Goal: Transaction & Acquisition: Download file/media

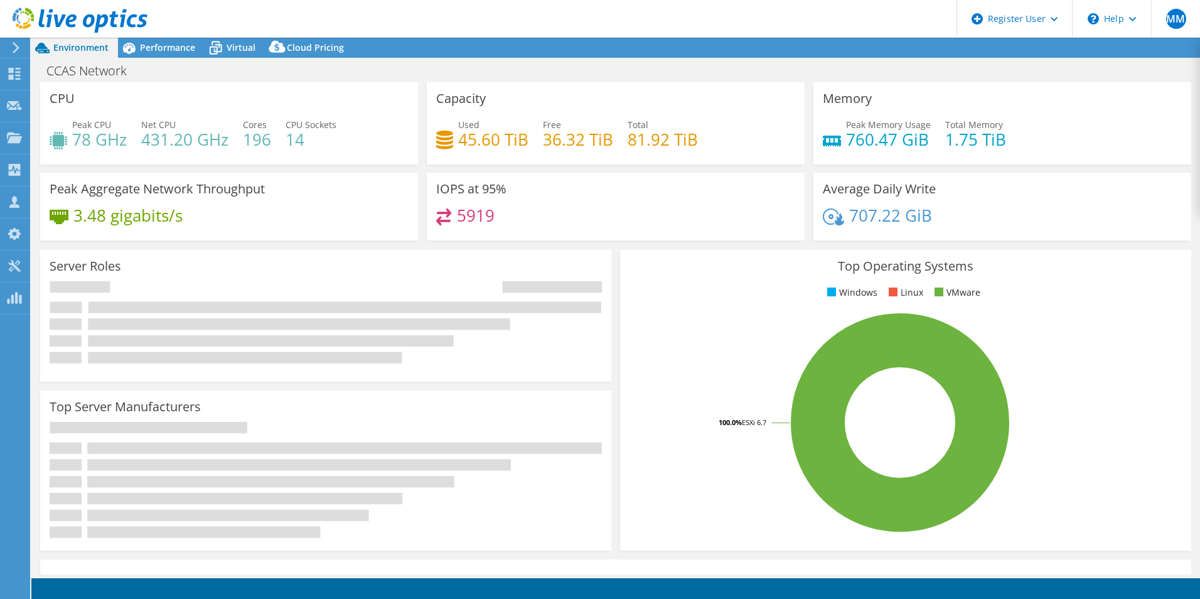
select select "USEast"
select select "CAD"
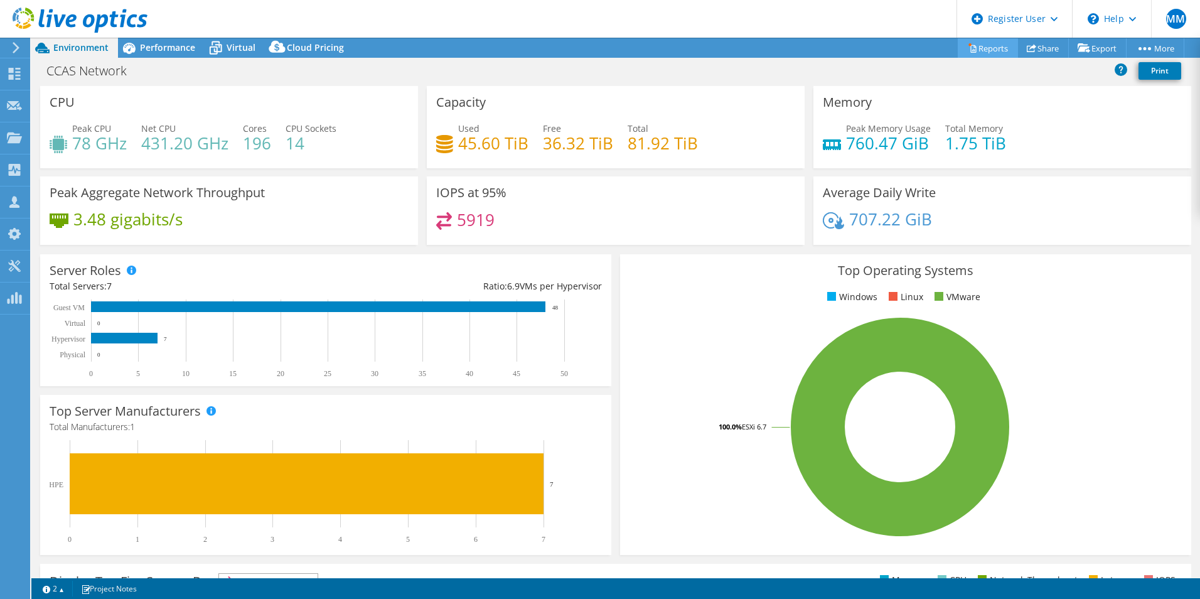
click at [968, 50] on icon at bounding box center [972, 47] width 9 height 9
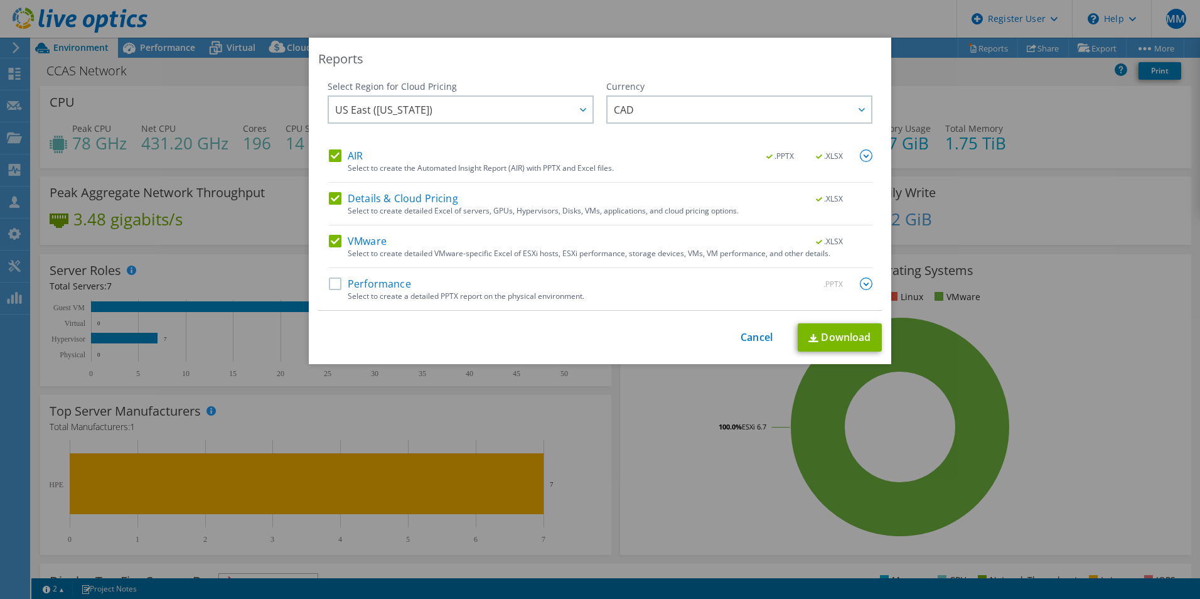
click at [329, 159] on label "AIR" at bounding box center [346, 155] width 34 height 13
click at [0, 0] on input "AIR" at bounding box center [0, 0] width 0 height 0
click at [329, 200] on label "Details & Cloud Pricing" at bounding box center [393, 198] width 129 height 13
click at [0, 0] on input "Details & Cloud Pricing" at bounding box center [0, 0] width 0 height 0
click at [827, 239] on span ".XLSX" at bounding box center [829, 241] width 47 height 9
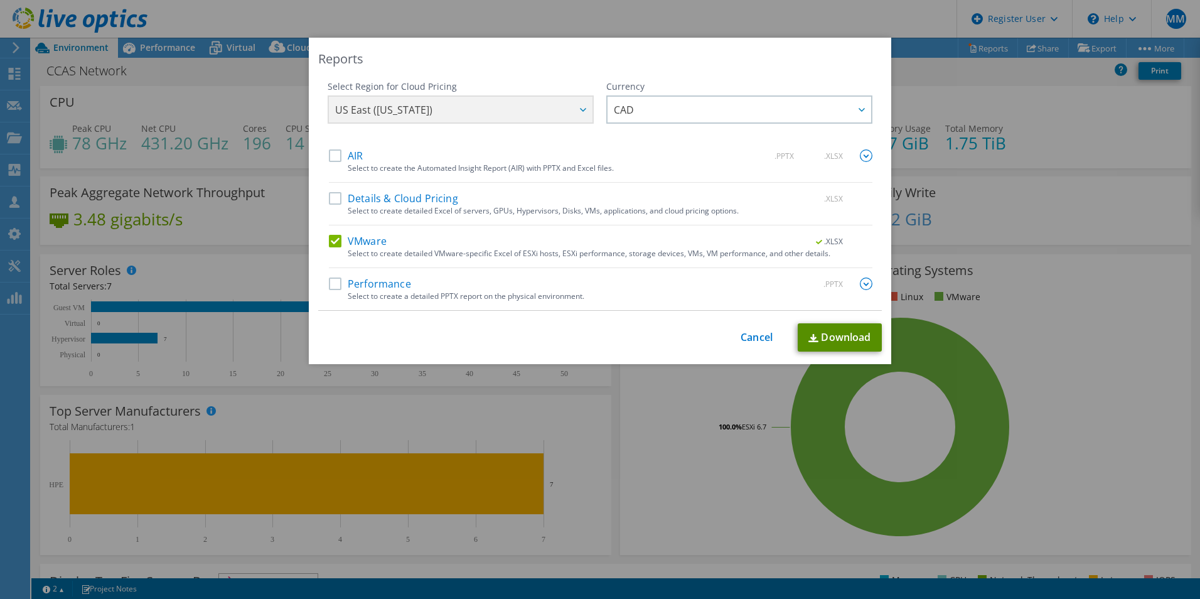
click at [825, 334] on link "Download" at bounding box center [840, 337] width 84 height 28
